Goal: Task Accomplishment & Management: Manage account settings

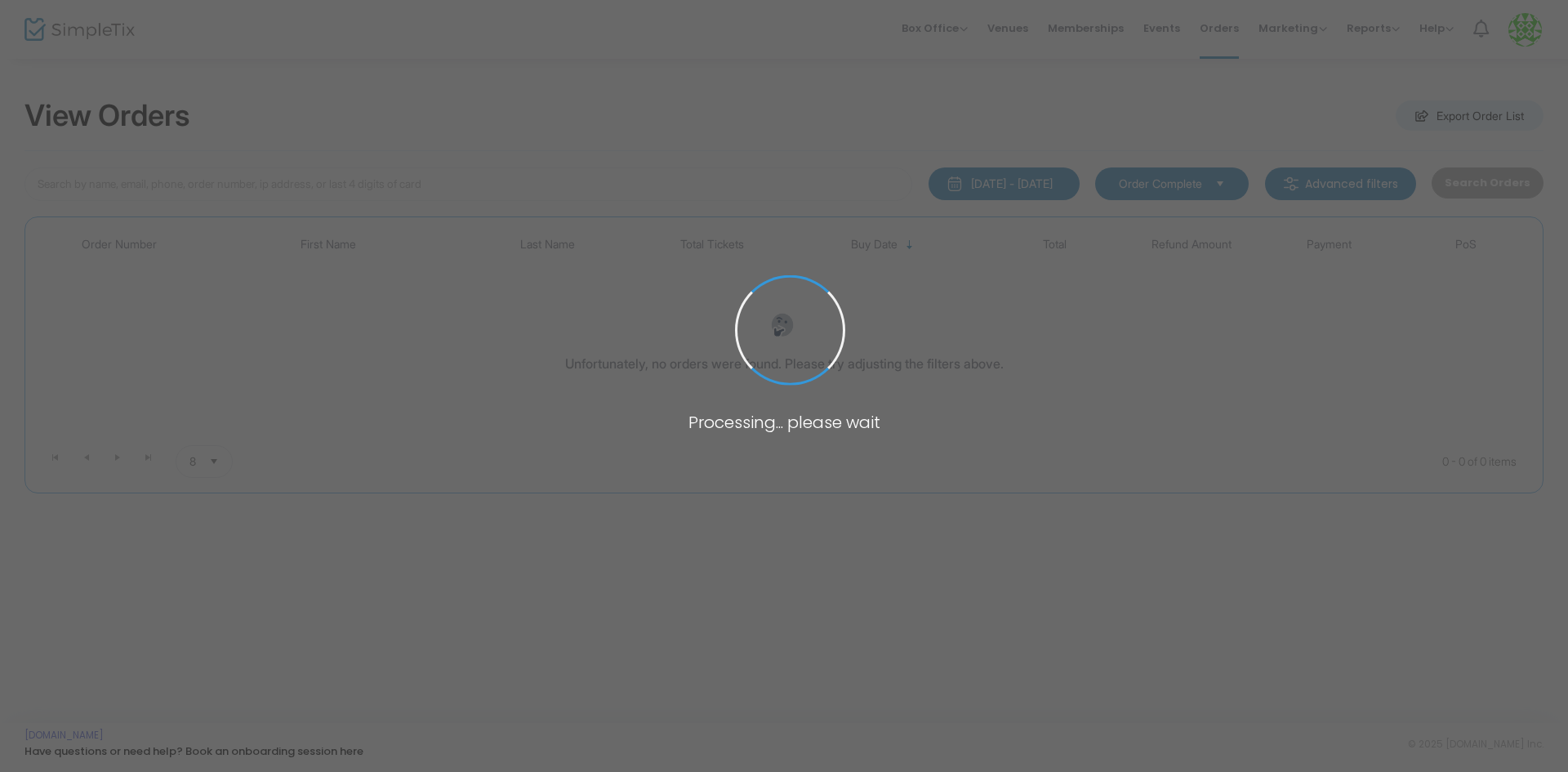
type input "[PERSON_NAME]"
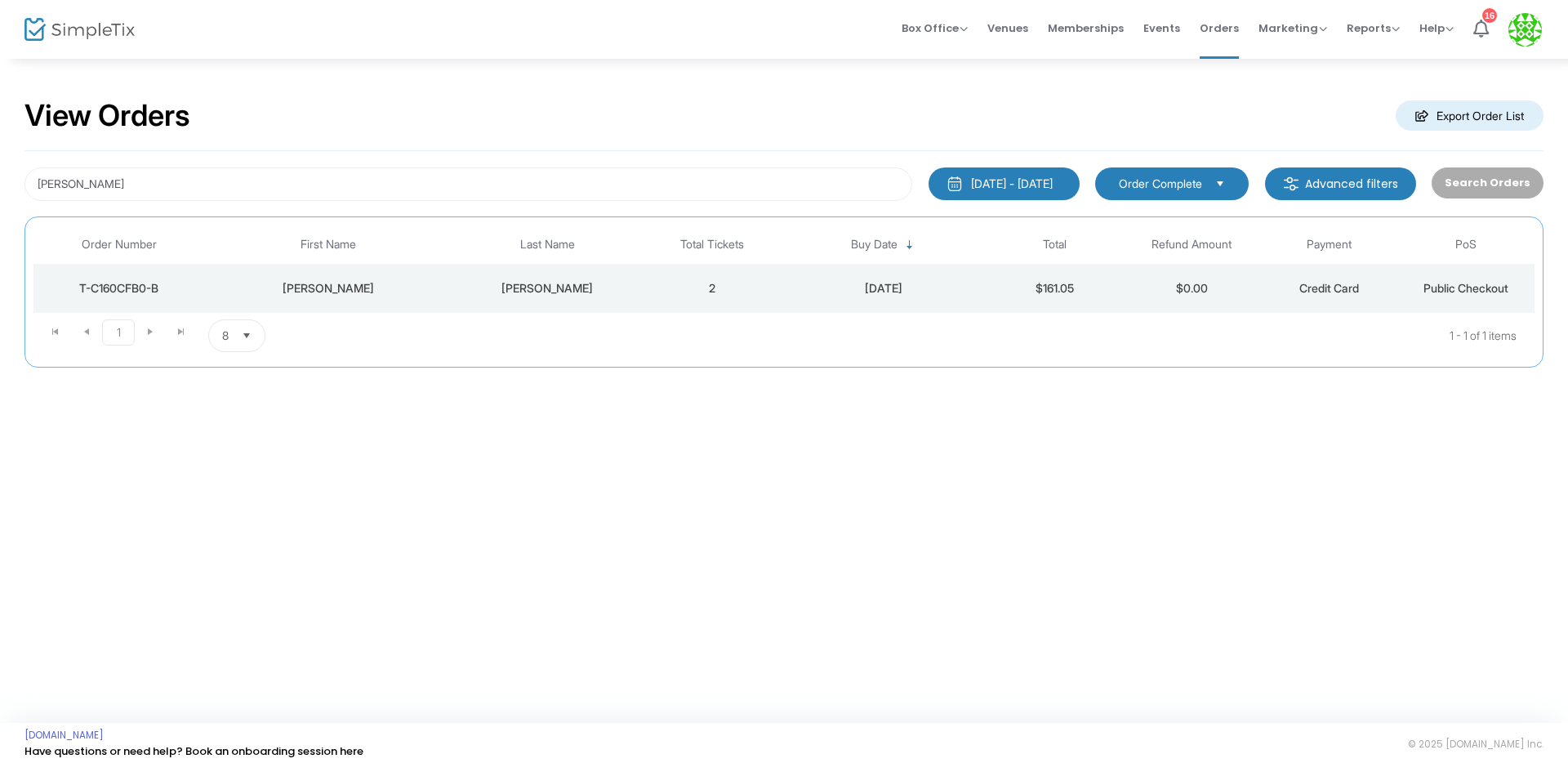
click at [575, 286] on div "[PERSON_NAME]" at bounding box center [548, 289] width 184 height 17
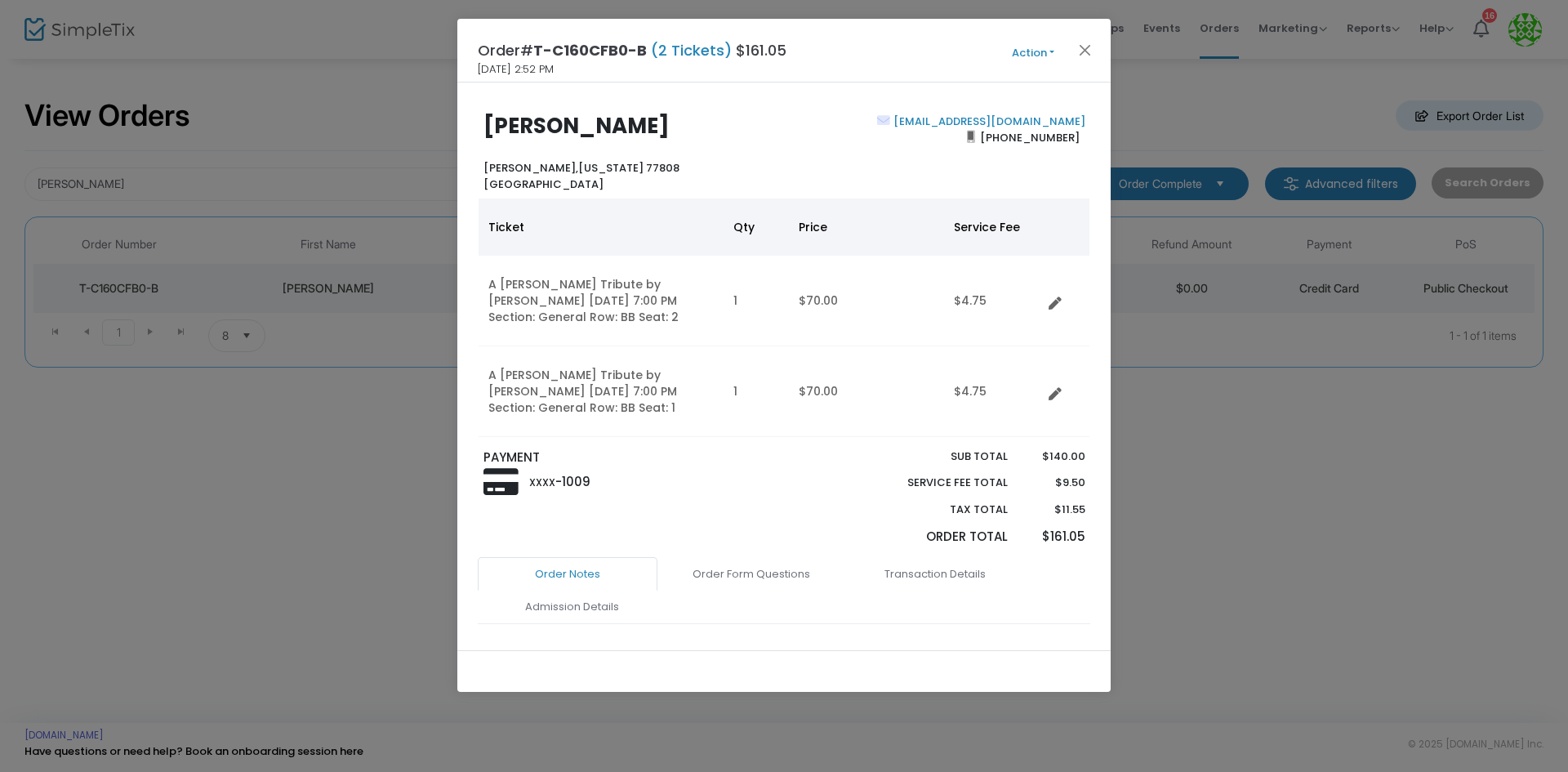
click at [1033, 49] on button "Action" at bounding box center [1033, 53] width 98 height 18
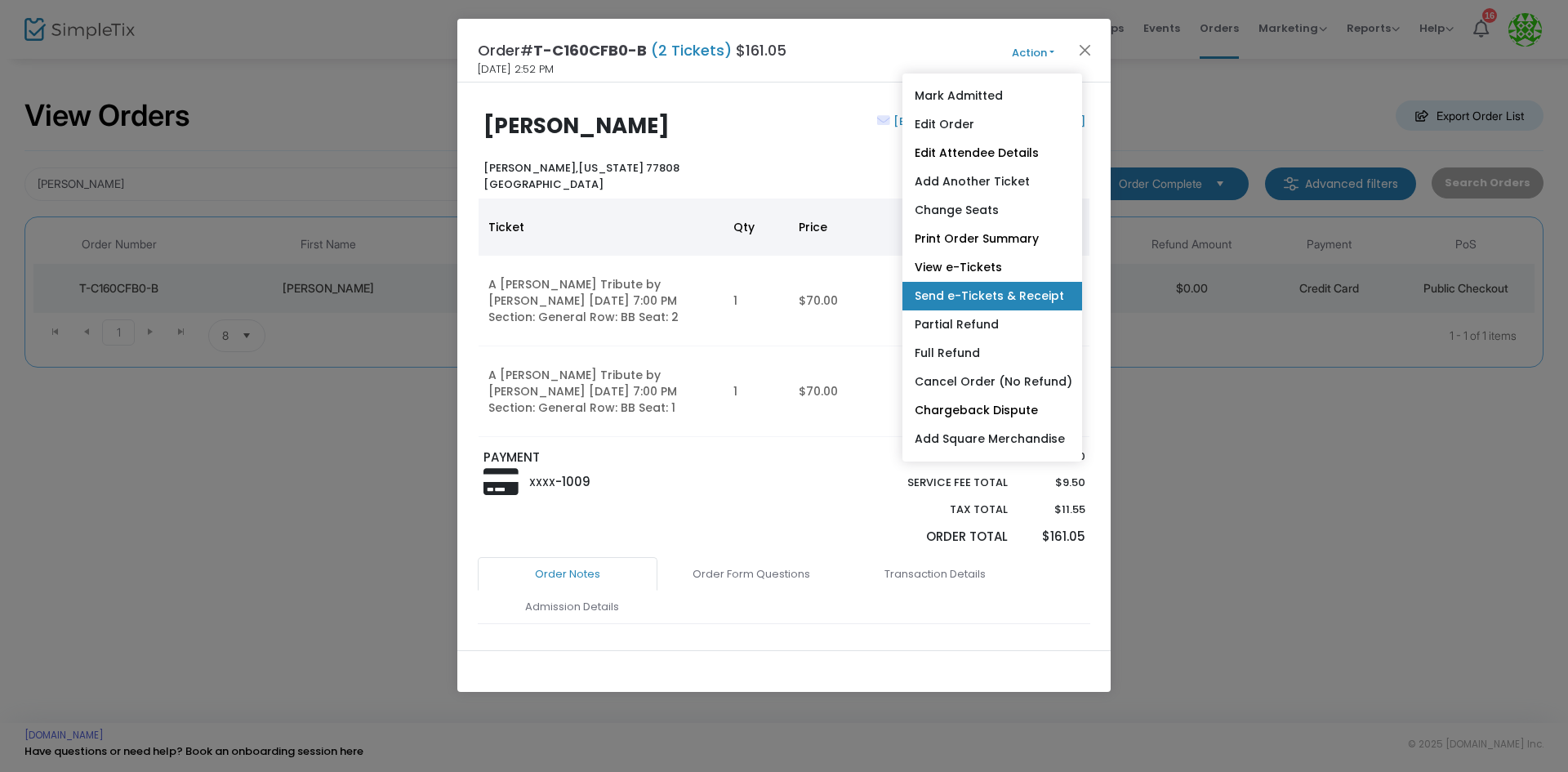
click at [1064, 288] on link "Send e-Tickets & Receipt" at bounding box center [992, 295] width 180 height 29
type input "[EMAIL_ADDRESS][DOMAIN_NAME]"
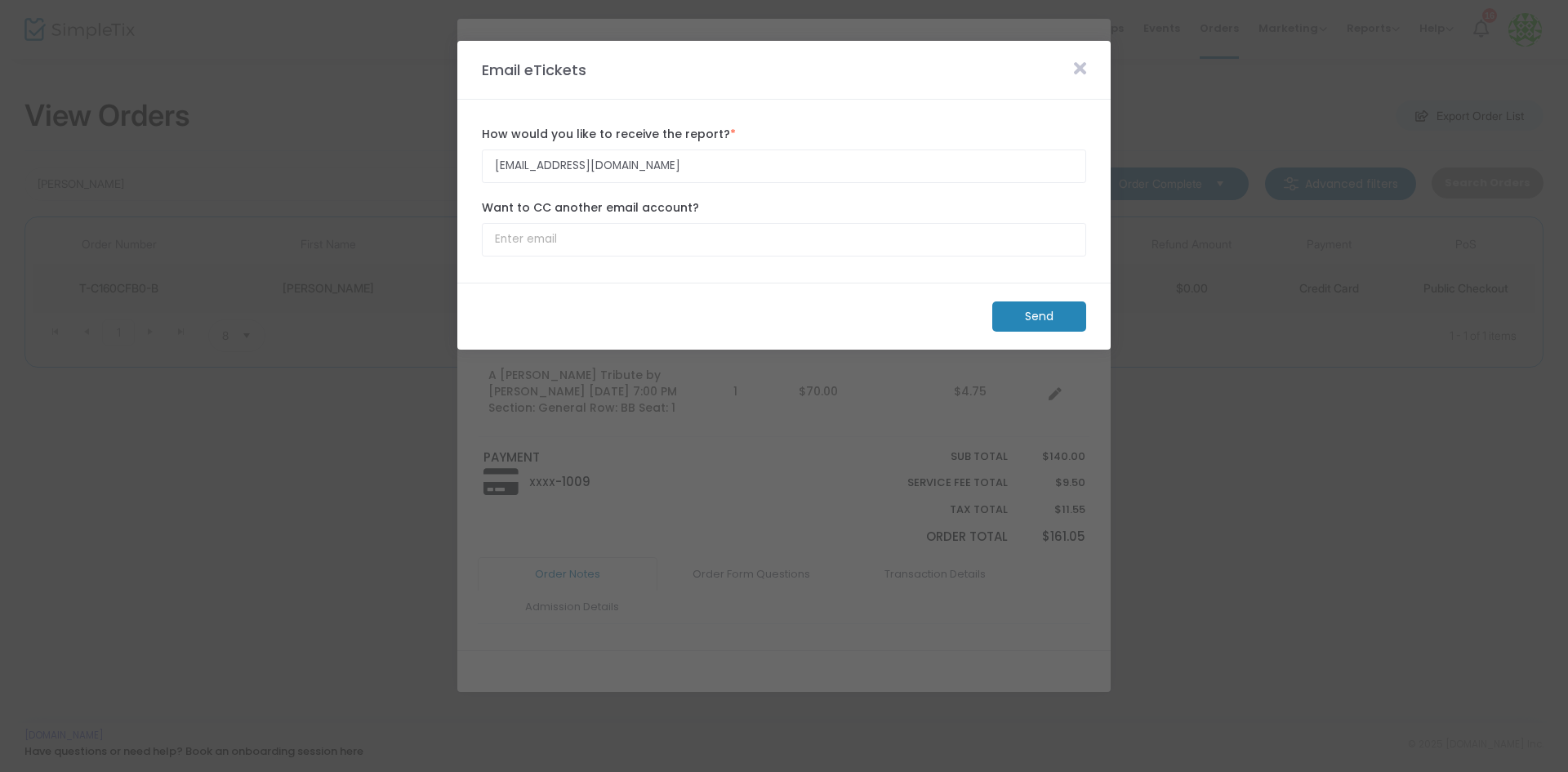
click at [1031, 317] on m-button "Send" at bounding box center [1038, 316] width 94 height 31
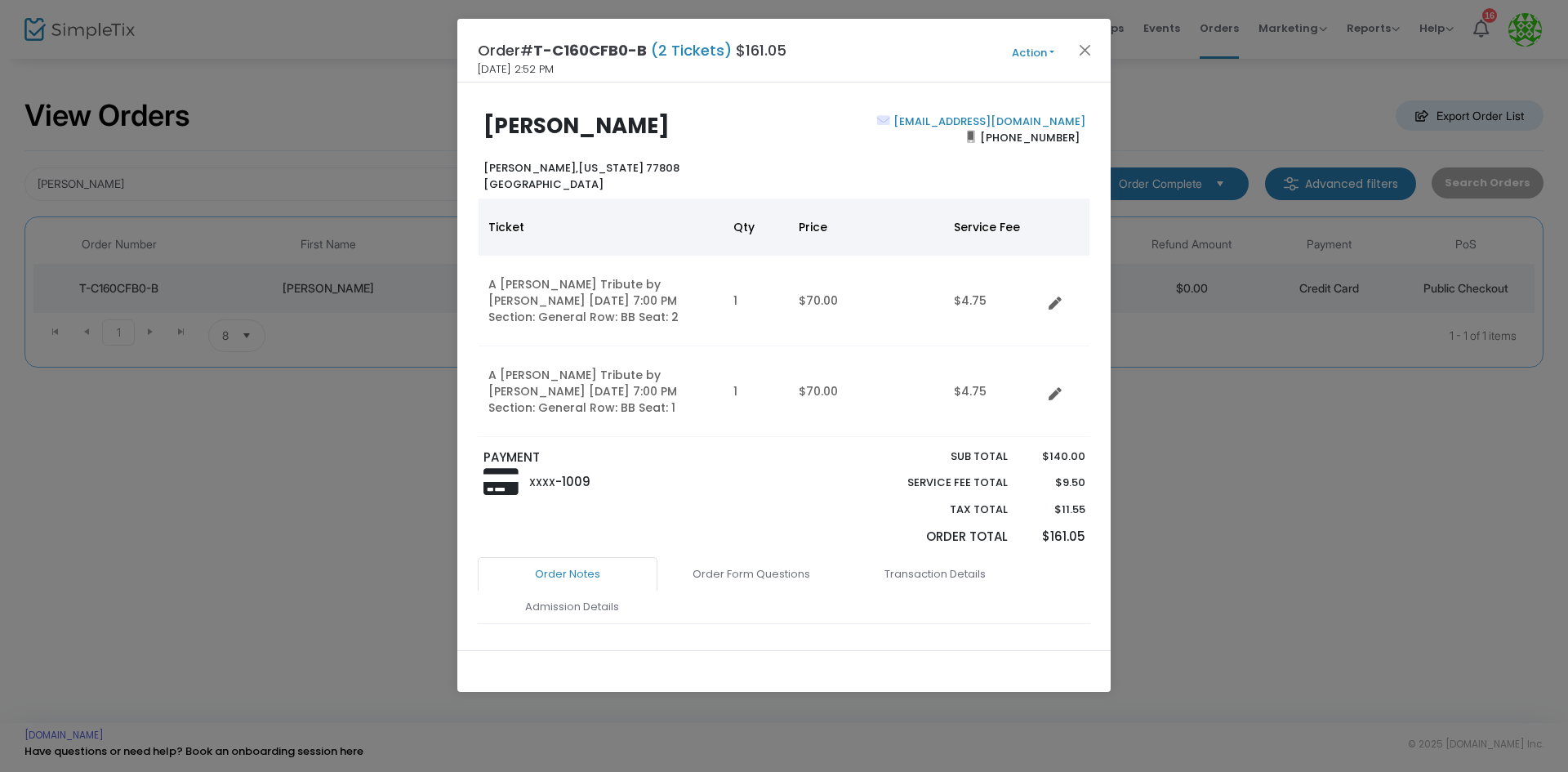
click at [1038, 48] on button "Action" at bounding box center [1033, 53] width 98 height 18
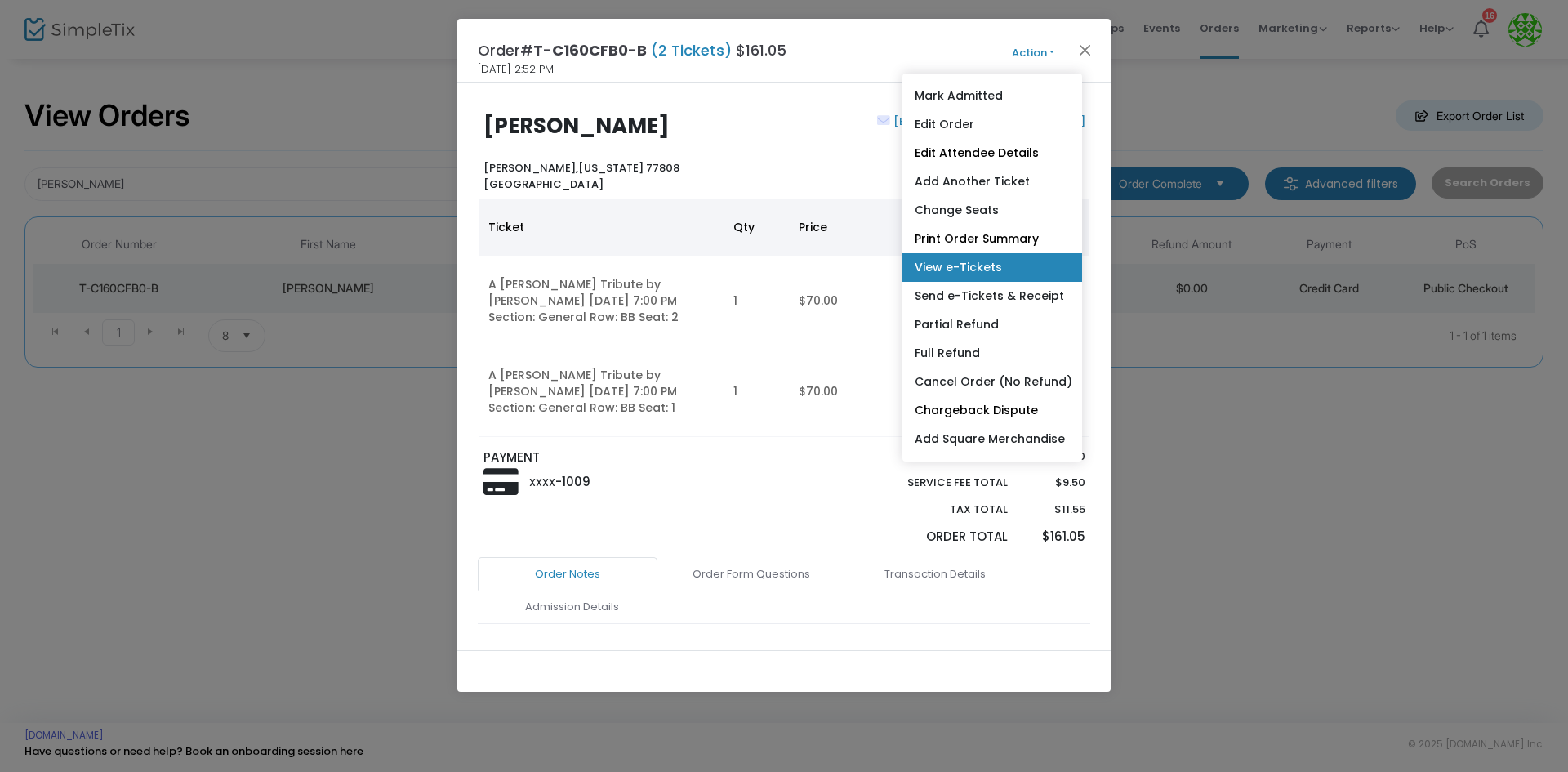
click at [1029, 278] on link "View e-Tickets" at bounding box center [992, 267] width 180 height 29
